Goal: Task Accomplishment & Management: Manage account settings

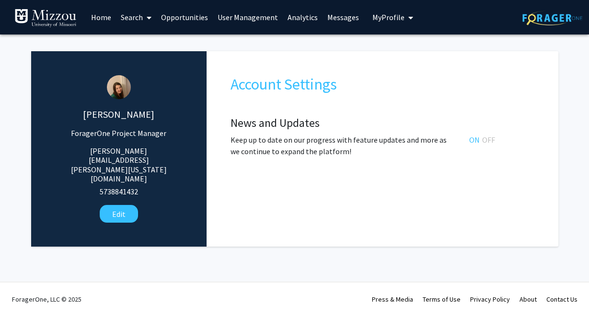
click at [300, 17] on link "Analytics" at bounding box center [303, 17] width 40 height 34
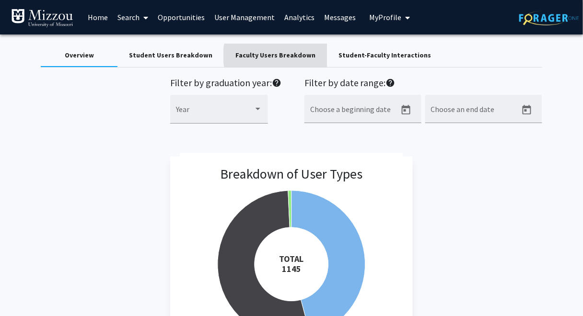
click at [272, 56] on div "Faculty Users Breakdown" at bounding box center [275, 55] width 80 height 10
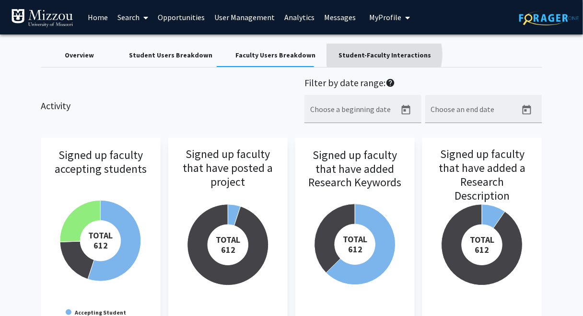
click at [372, 55] on div "Student-Faculty Interactions" at bounding box center [384, 55] width 92 height 10
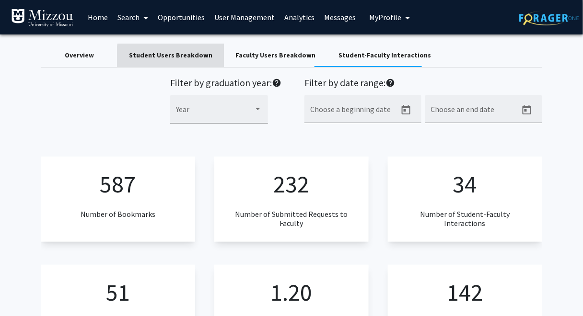
click at [184, 57] on div "Student Users Breakdown" at bounding box center [170, 55] width 83 height 10
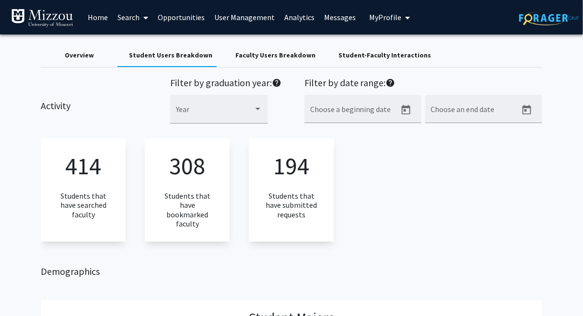
click at [89, 57] on div "Overview" at bounding box center [79, 55] width 29 height 10
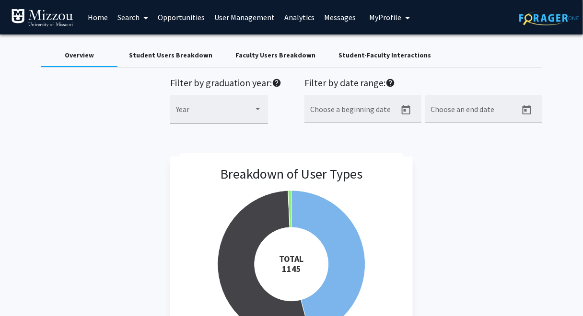
click at [290, 55] on div "Faculty Users Breakdown" at bounding box center [275, 55] width 80 height 10
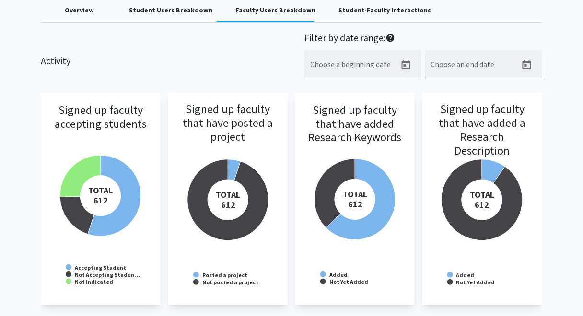
scroll to position [43, 0]
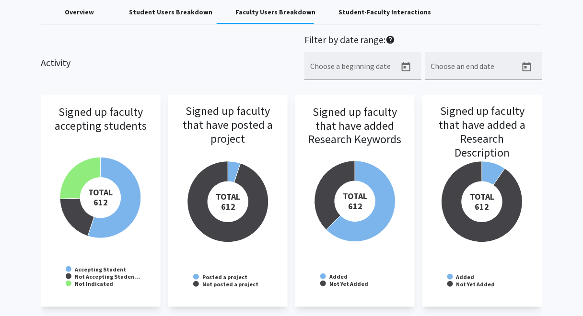
click at [402, 13] on div "Student-Faculty Interactions" at bounding box center [384, 12] width 92 height 10
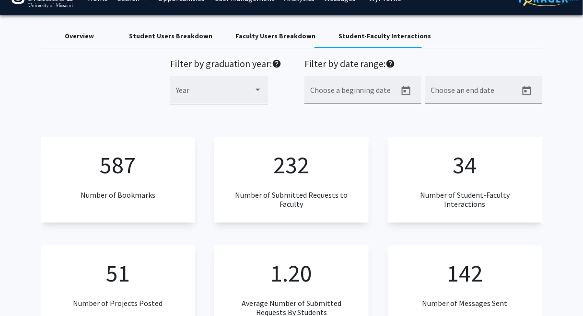
scroll to position [0, 0]
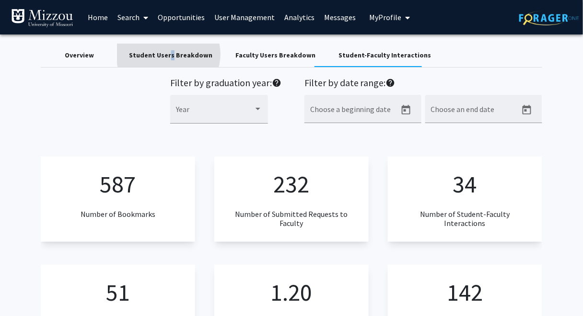
drag, startPoint x: 586, startPoint y: 13, endPoint x: 169, endPoint y: 55, distance: 419.3
click at [169, 55] on div "Student Users Breakdown" at bounding box center [170, 55] width 83 height 10
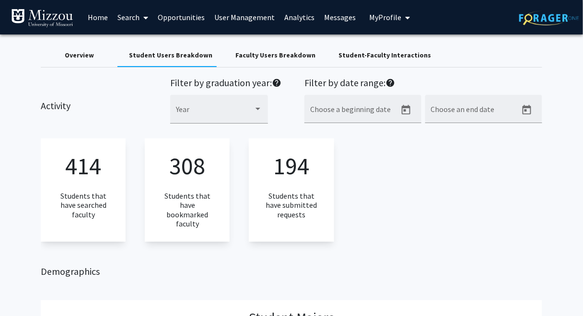
click at [465, 47] on div "Overview Student Users Breakdown Faculty Users Breakdown Student-Faculty Intera…" at bounding box center [291, 55] width 501 height 23
click at [388, 20] on span "My Profile" at bounding box center [385, 17] width 32 height 10
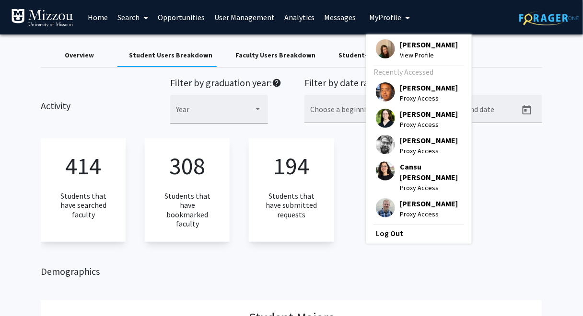
click at [404, 43] on span "[PERSON_NAME]" at bounding box center [429, 44] width 58 height 11
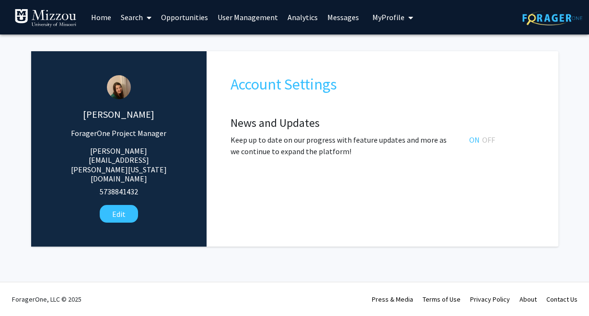
click at [391, 16] on span "My Profile" at bounding box center [388, 17] width 32 height 10
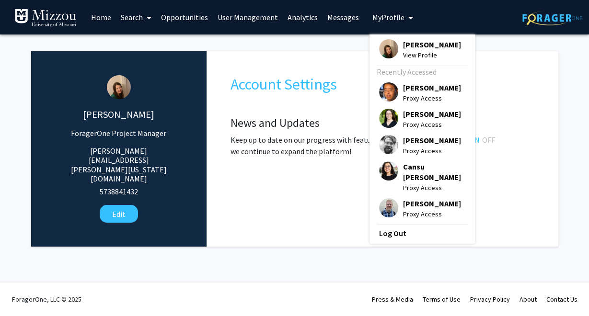
click at [268, 38] on div "[PERSON_NAME] ForagerOne Project Manager [PERSON_NAME][EMAIL_ADDRESS][PERSON_NA…" at bounding box center [294, 151] width 527 height 234
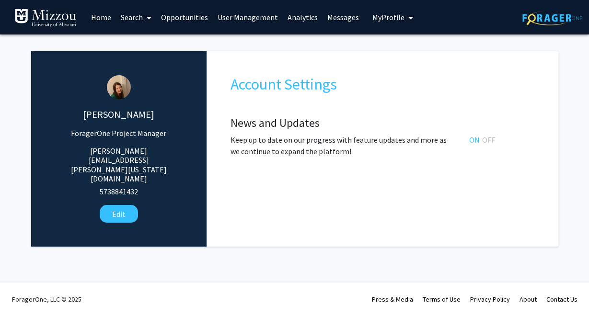
click at [261, 20] on link "User Management" at bounding box center [248, 17] width 70 height 34
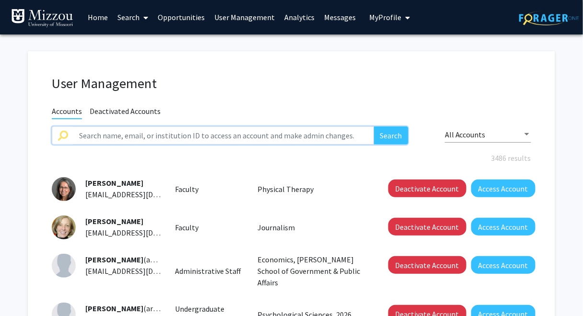
click at [280, 136] on input "text" at bounding box center [223, 135] width 300 height 18
type input "[PERSON_NAME]"
click at [374, 126] on button "Search" at bounding box center [391, 135] width 34 height 18
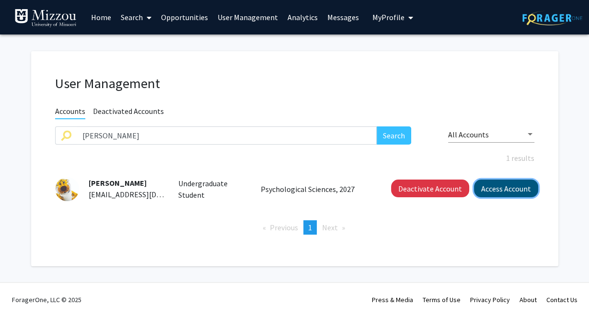
click at [491, 190] on button "Access Account" at bounding box center [506, 189] width 64 height 18
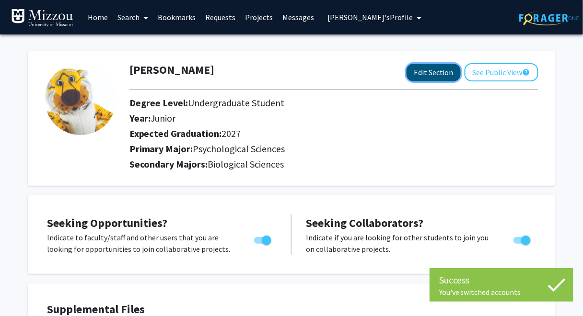
click at [432, 76] on button "Edit Section" at bounding box center [433, 73] width 54 height 18
select select "junior"
select select "2027"
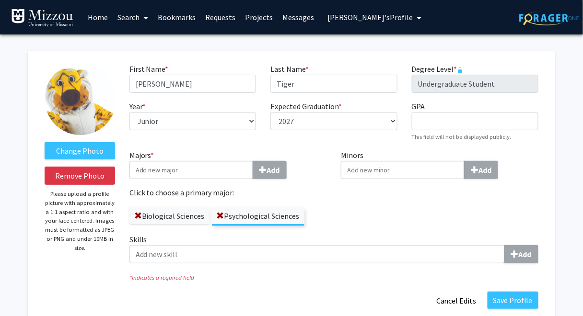
click at [234, 170] on input "Majors * Add" at bounding box center [191, 170] width 124 height 18
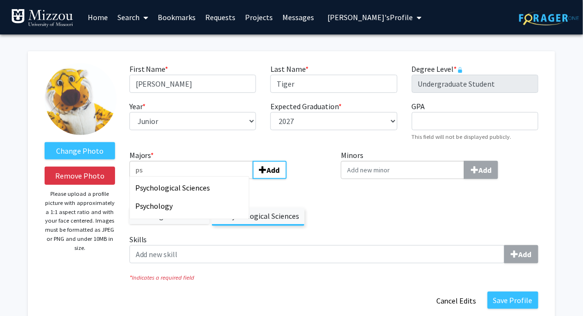
type input "p"
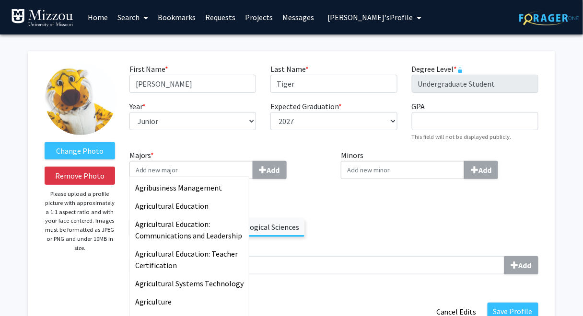
click at [312, 143] on div "First Name * required [PERSON_NAME] Last Name * required Tiger Degree Level * r…" at bounding box center [333, 106] width 423 height 86
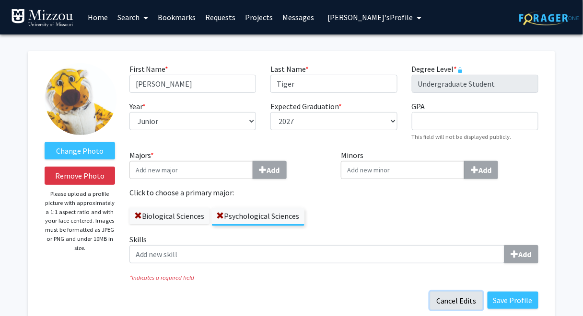
click at [451, 300] on button "Cancel Edits" at bounding box center [456, 301] width 53 height 18
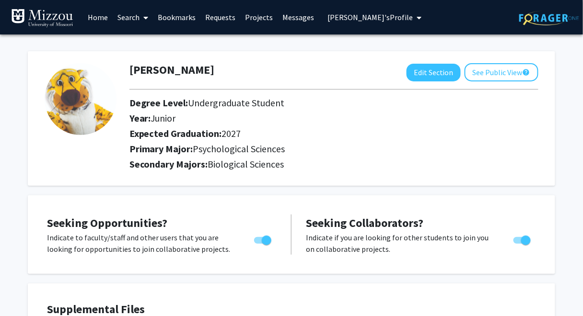
click at [307, 59] on div "[PERSON_NAME] Edit Section See Public View help Degree Level: Undergraduate Stu…" at bounding box center [291, 118] width 527 height 135
